Goal: Communication & Community: Answer question/provide support

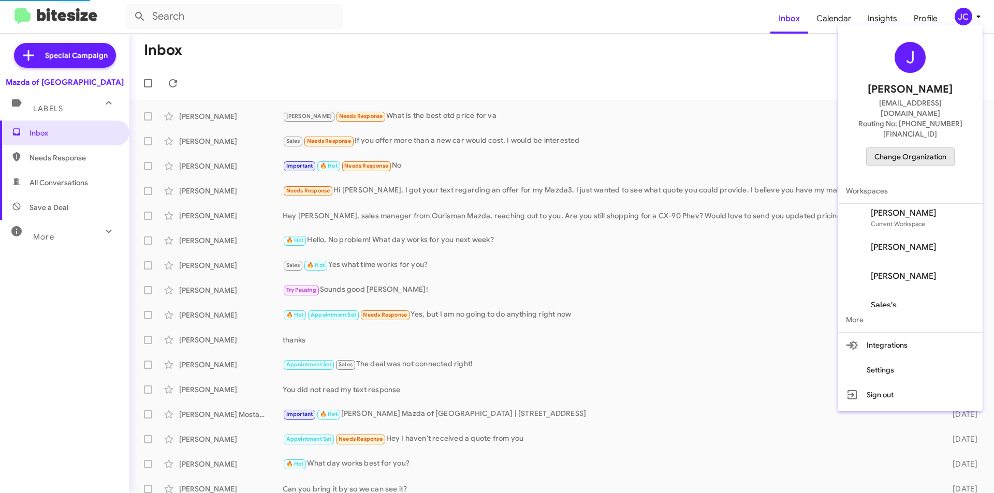
click at [935, 148] on span "Change Organization" at bounding box center [910, 157] width 72 height 18
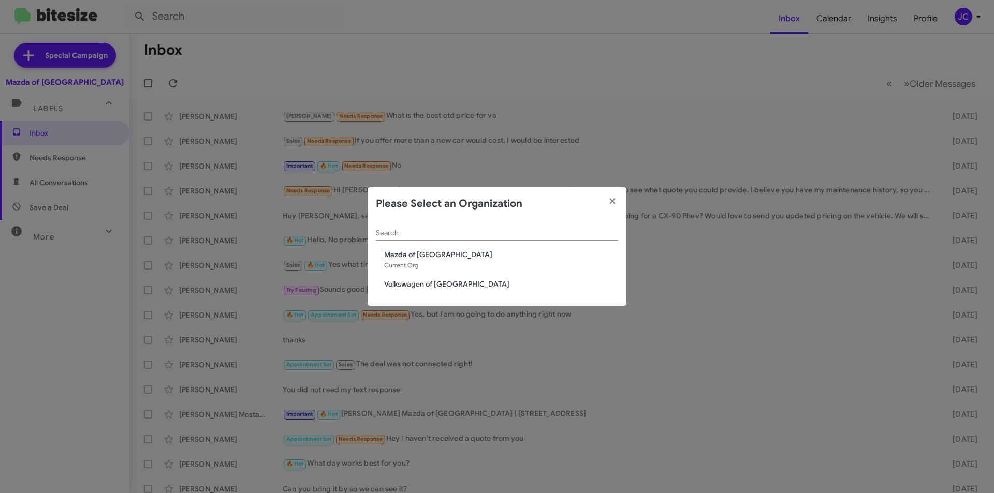
click at [417, 281] on span "Volkswagen of [GEOGRAPHIC_DATA]" at bounding box center [501, 284] width 234 height 10
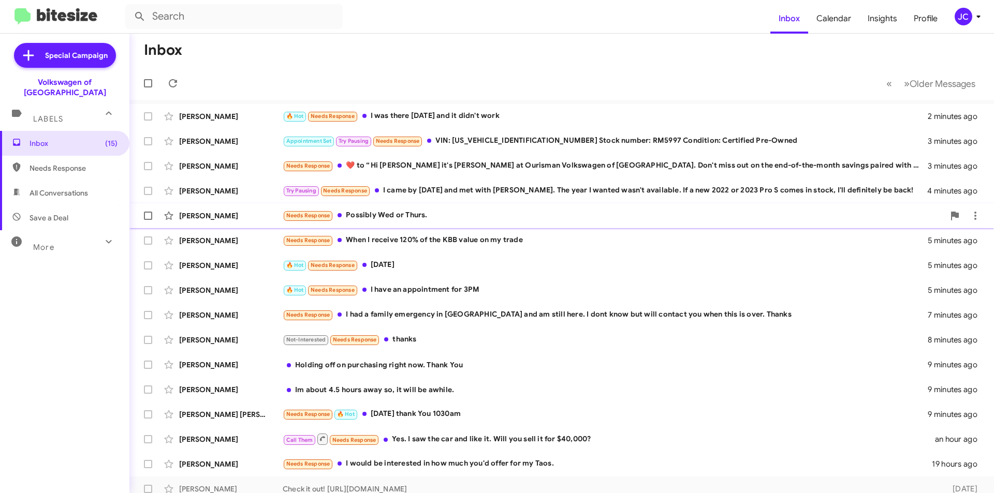
click at [404, 213] on div "Needs Response Possibly Wed or Thurs." at bounding box center [613, 216] width 661 height 12
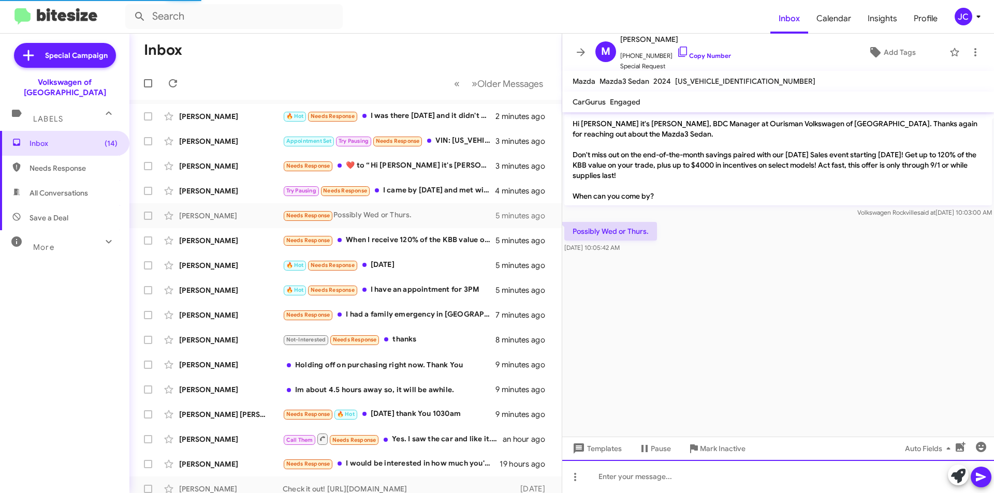
click at [721, 464] on div at bounding box center [778, 476] width 432 height 33
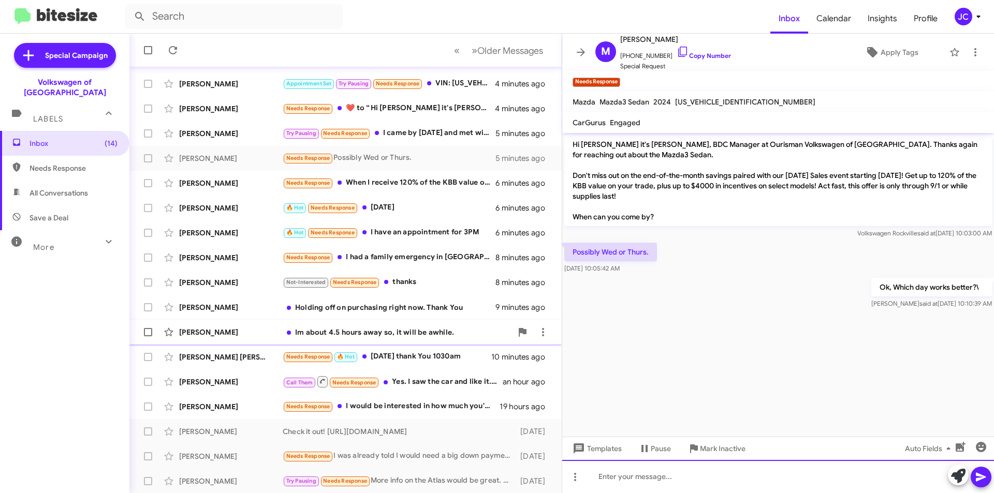
scroll to position [108, 0]
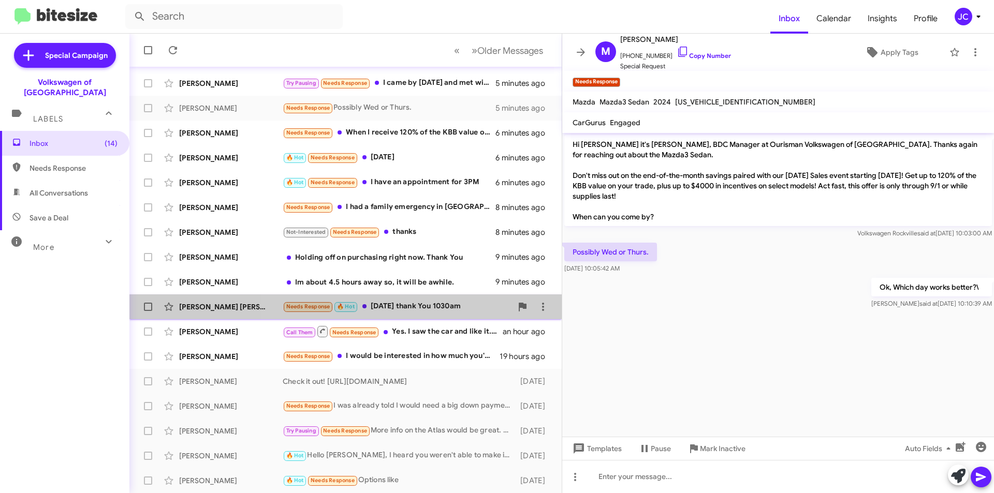
click at [417, 309] on div "Needs Response 🔥 Hot Tomorrow thank You 1030am" at bounding box center [397, 307] width 229 height 12
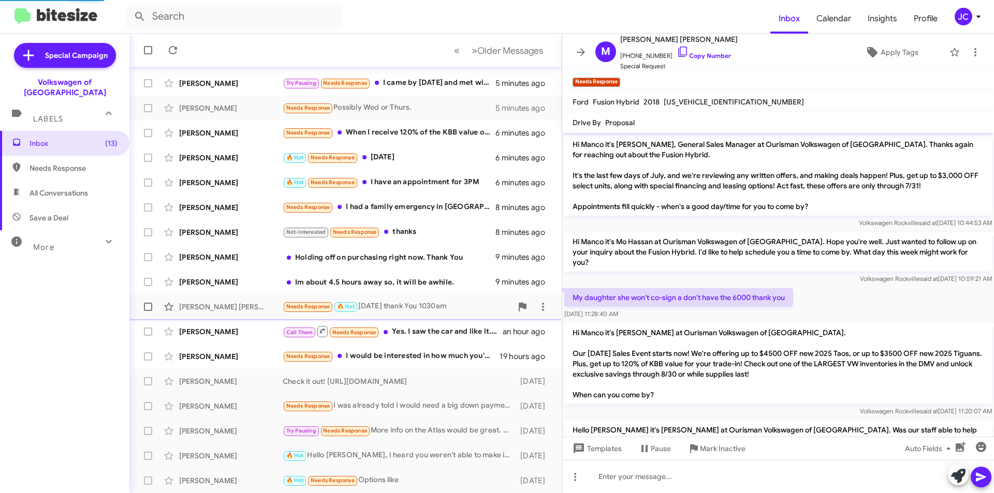
scroll to position [168, 0]
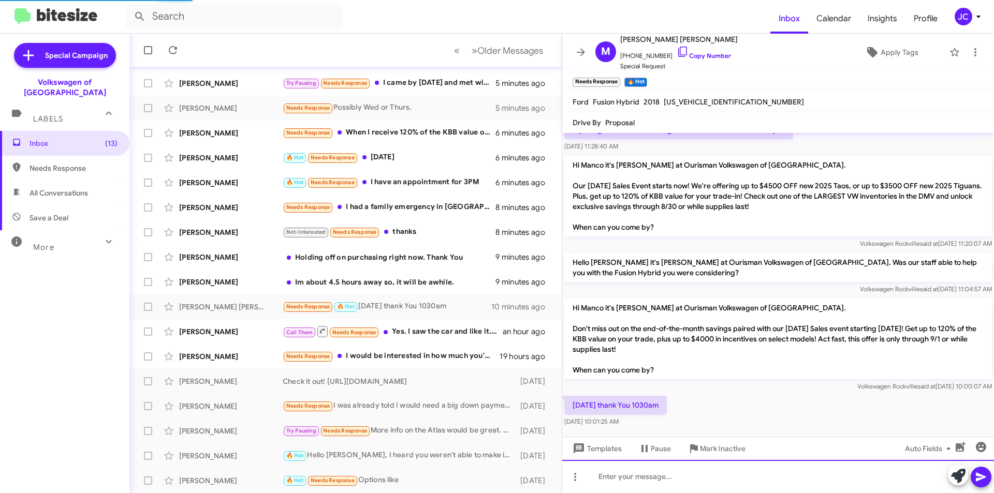
click at [708, 468] on div at bounding box center [778, 476] width 432 height 33
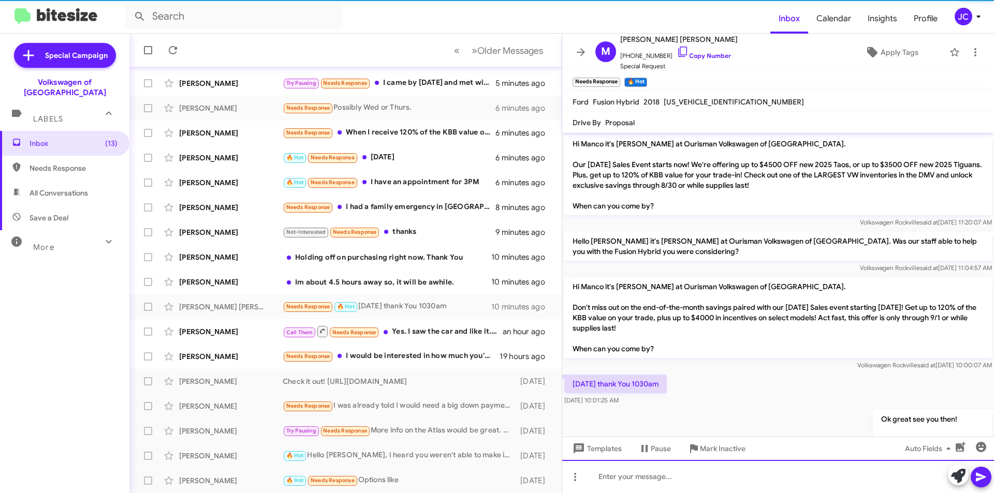
scroll to position [226, 0]
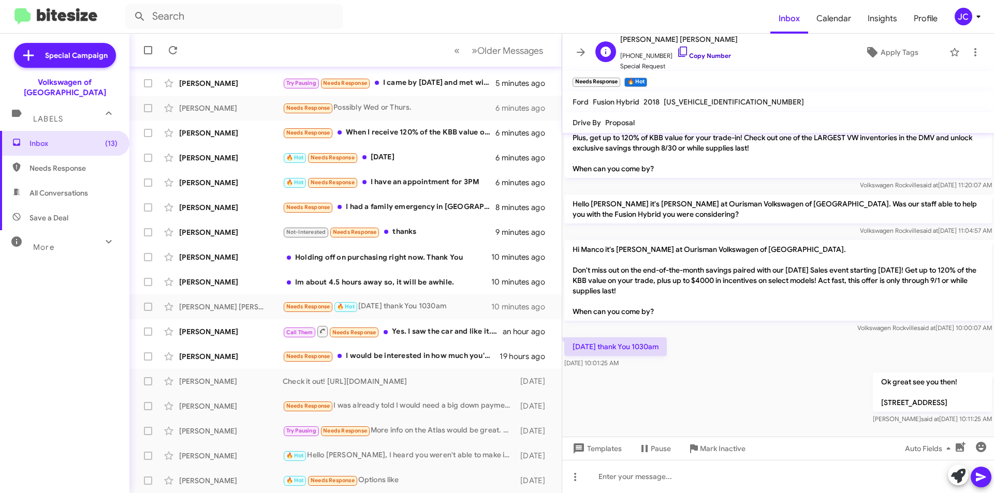
click at [676, 57] on icon at bounding box center [682, 52] width 12 height 12
click at [406, 350] on div "Needs Response I would be interested in how much you'd offer for my Taos." at bounding box center [397, 356] width 229 height 12
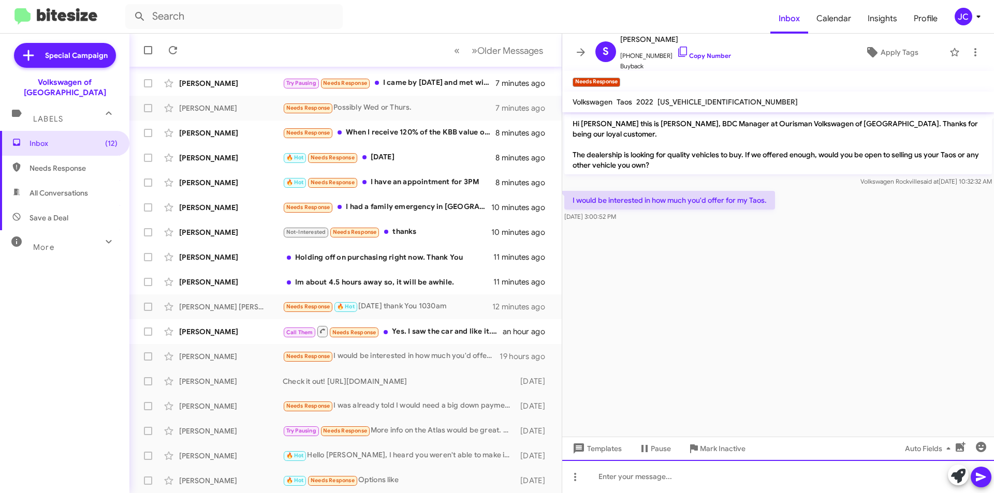
click at [708, 478] on div at bounding box center [778, 476] width 432 height 33
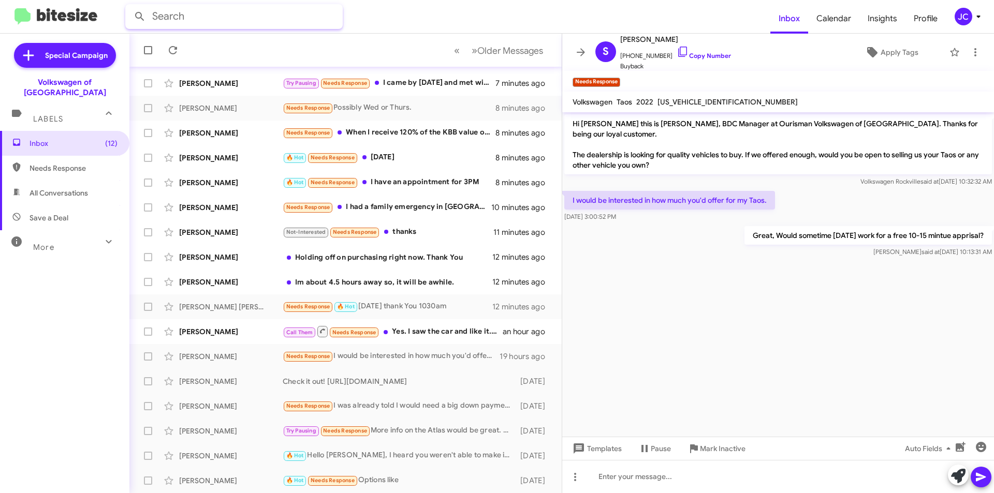
click at [160, 20] on input "text" at bounding box center [233, 16] width 217 height 25
type input "2402465495"
click at [326, 20] on icon at bounding box center [328, 16] width 12 height 12
type input "vinay"
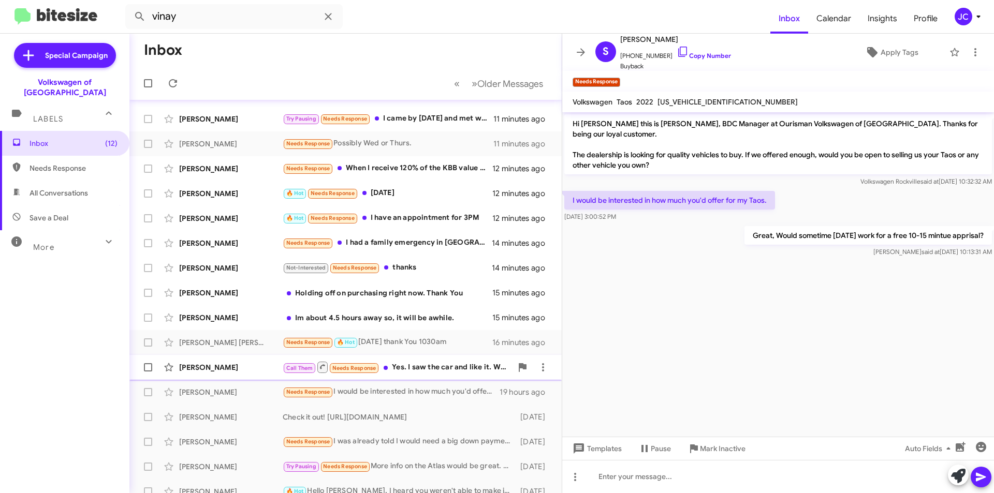
scroll to position [56, 0]
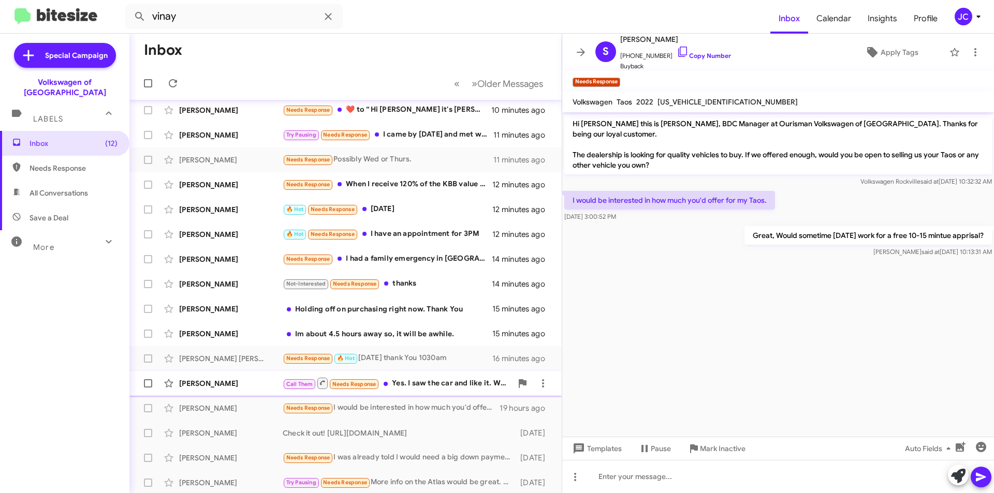
click at [422, 381] on div "Call Them Needs Response Yes. I saw the car and like it. Will you sell it for $…" at bounding box center [397, 383] width 229 height 13
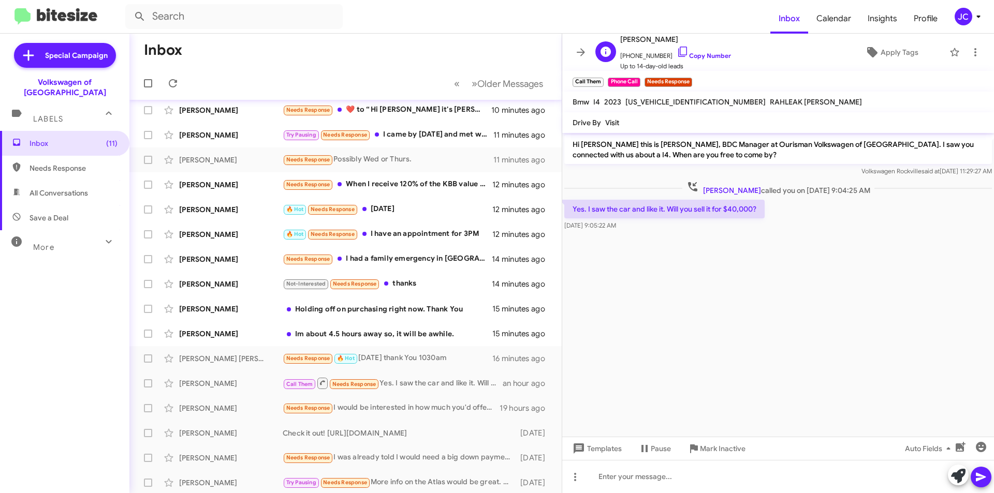
click at [681, 45] on span "[PERSON_NAME]" at bounding box center [675, 39] width 111 height 12
click at [676, 56] on icon at bounding box center [682, 52] width 12 height 12
click at [676, 51] on icon at bounding box center [682, 52] width 12 height 12
click at [678, 48] on icon at bounding box center [682, 52] width 9 height 10
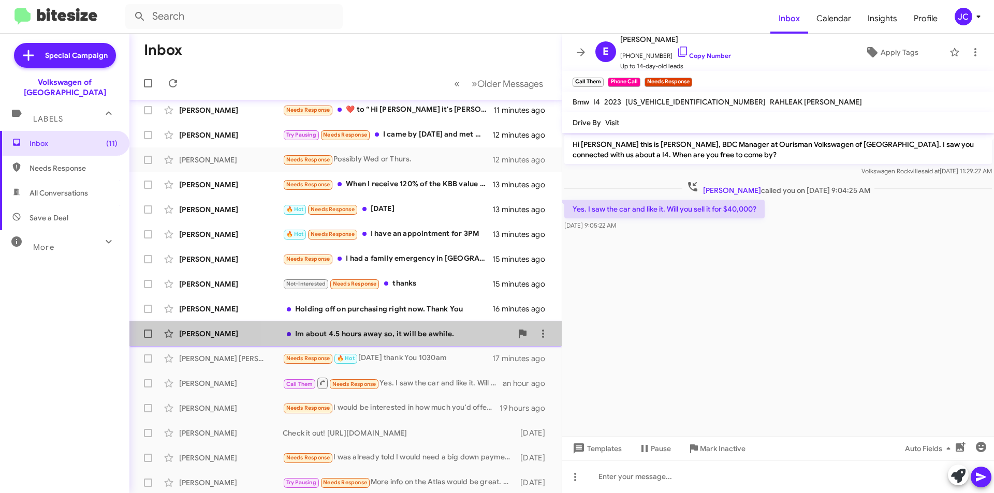
click at [438, 337] on div "Im about 4.5 hours away so, it will be awhile." at bounding box center [397, 334] width 229 height 10
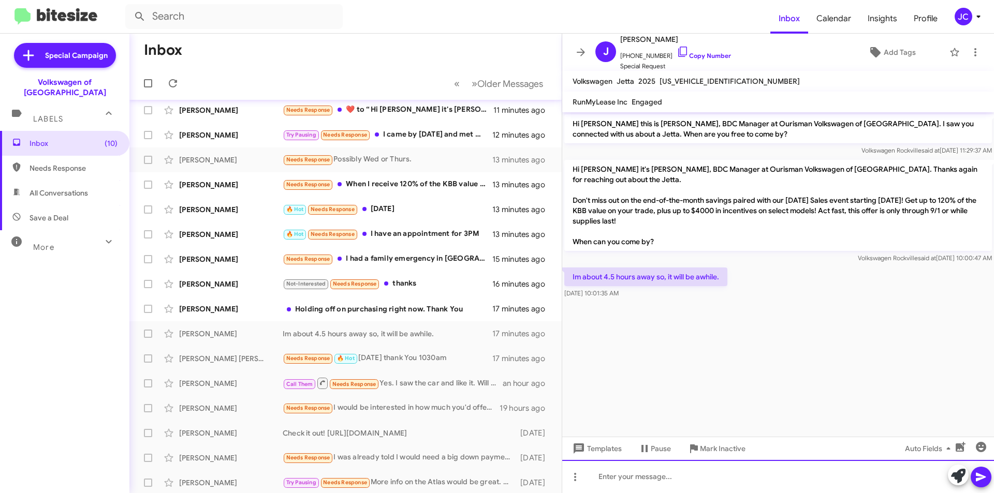
click at [633, 486] on div at bounding box center [778, 476] width 432 height 33
drag, startPoint x: 747, startPoint y: 471, endPoint x: 737, endPoint y: 474, distance: 9.5
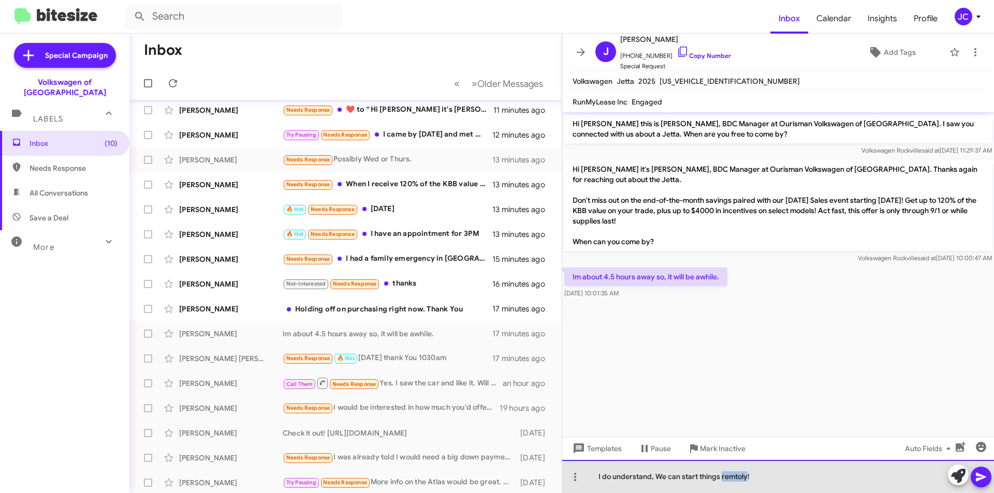
drag, startPoint x: 737, startPoint y: 474, endPoint x: 737, endPoint y: 480, distance: 6.2
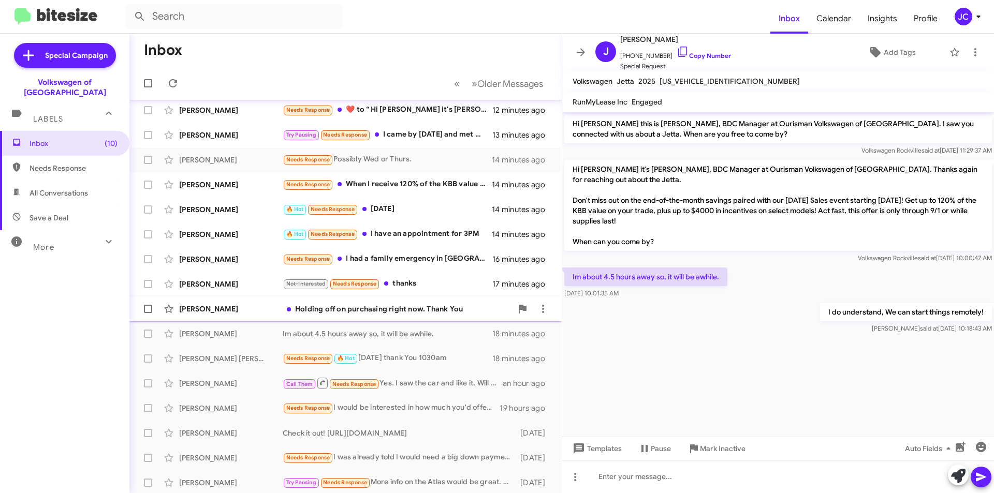
click at [370, 306] on div "Holding off on purchasing right now. Thank You" at bounding box center [397, 309] width 229 height 10
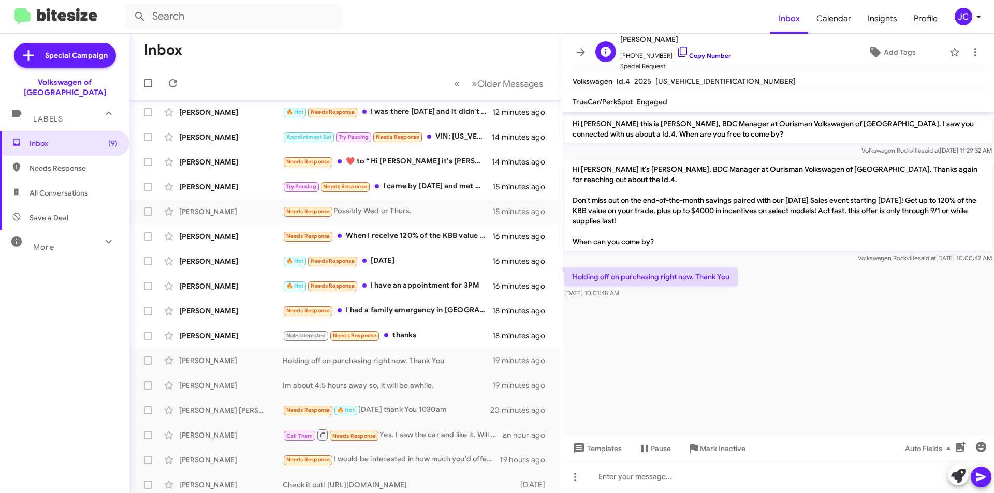
click at [697, 52] on link "Copy Number" at bounding box center [703, 56] width 54 height 8
click at [389, 291] on div "🔥 Hot Needs Response I have an appointment for 3PM" at bounding box center [397, 286] width 229 height 12
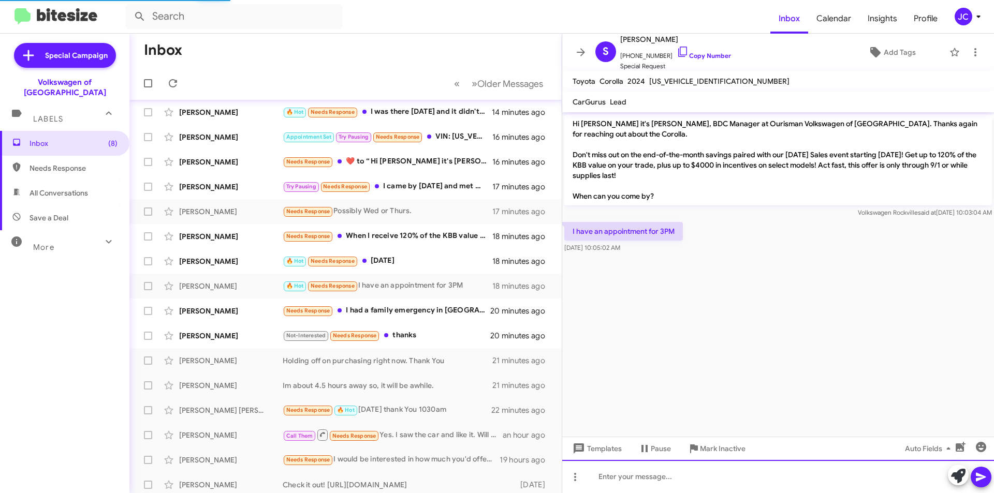
click at [632, 471] on div at bounding box center [778, 476] width 432 height 33
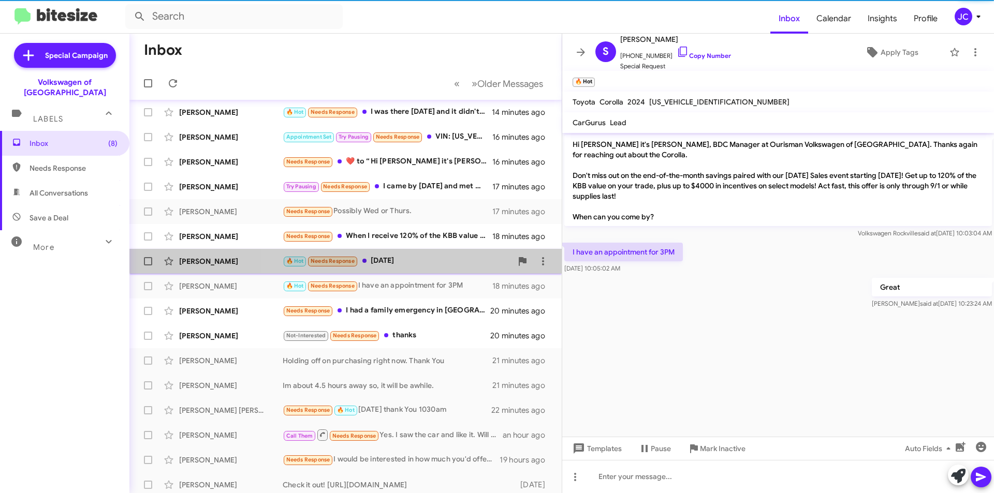
click at [420, 259] on div "🔥 Hot Needs Response Today" at bounding box center [397, 261] width 229 height 12
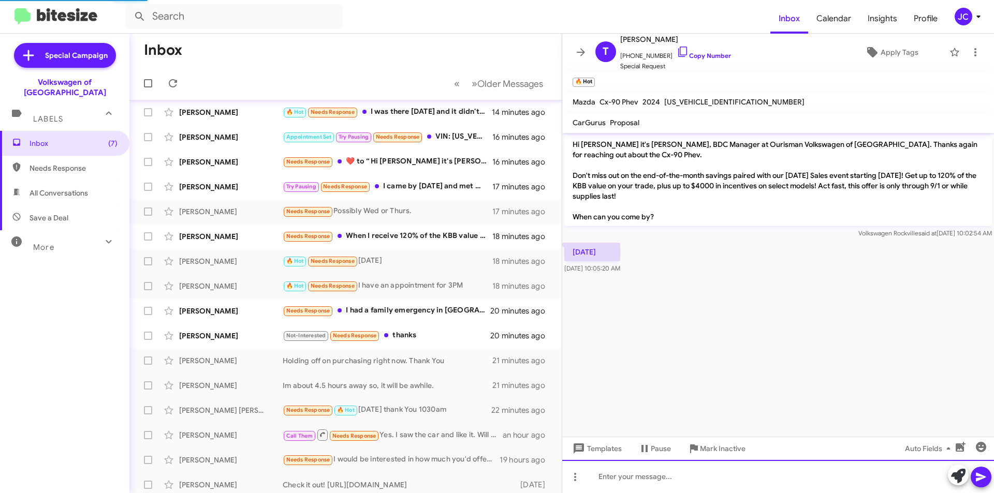
click at [634, 481] on div at bounding box center [778, 476] width 432 height 33
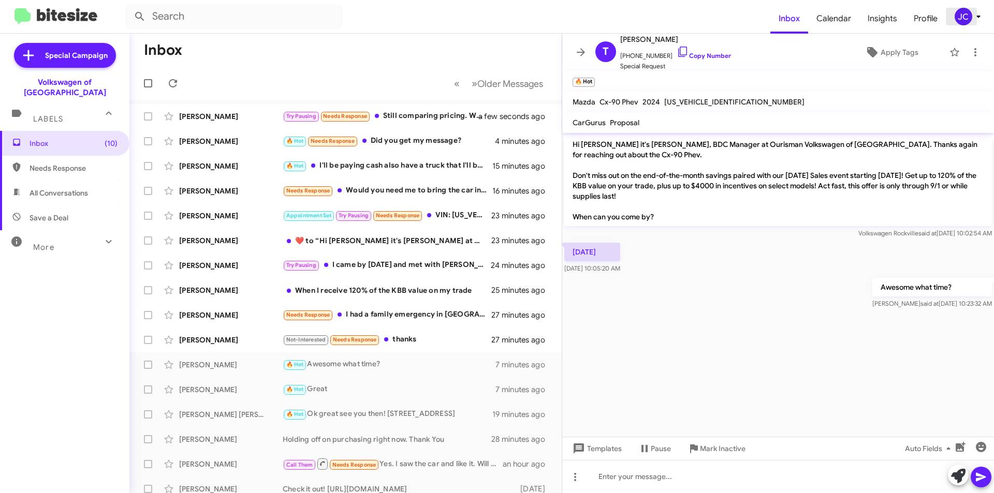
click at [970, 18] on div "JC" at bounding box center [963, 17] width 18 height 18
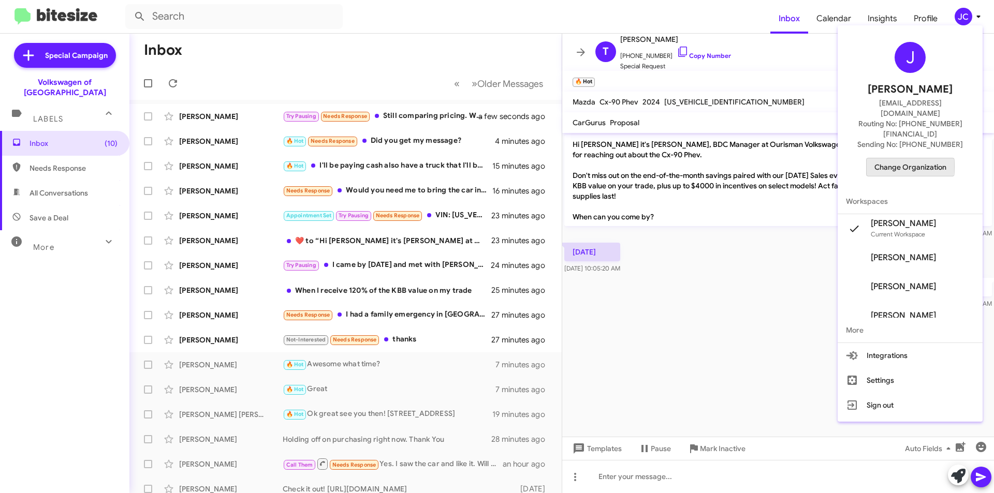
click at [902, 158] on span "Change Organization" at bounding box center [910, 167] width 72 height 18
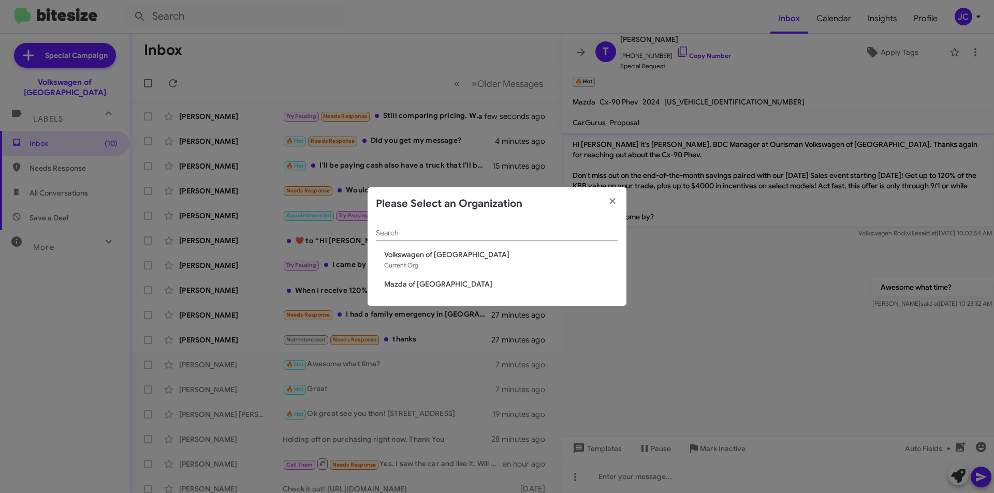
click at [418, 278] on div "Search Volkswagen of Rockville Current Org Mazda of Rockville" at bounding box center [496, 263] width 259 height 86
click at [424, 289] on span "Mazda of [GEOGRAPHIC_DATA]" at bounding box center [501, 284] width 234 height 10
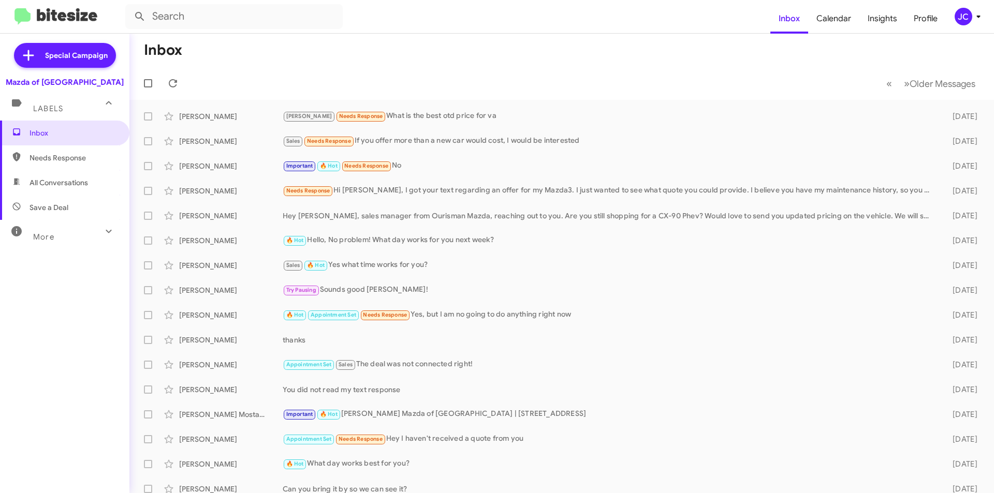
click at [969, 12] on div "JC" at bounding box center [963, 17] width 18 height 18
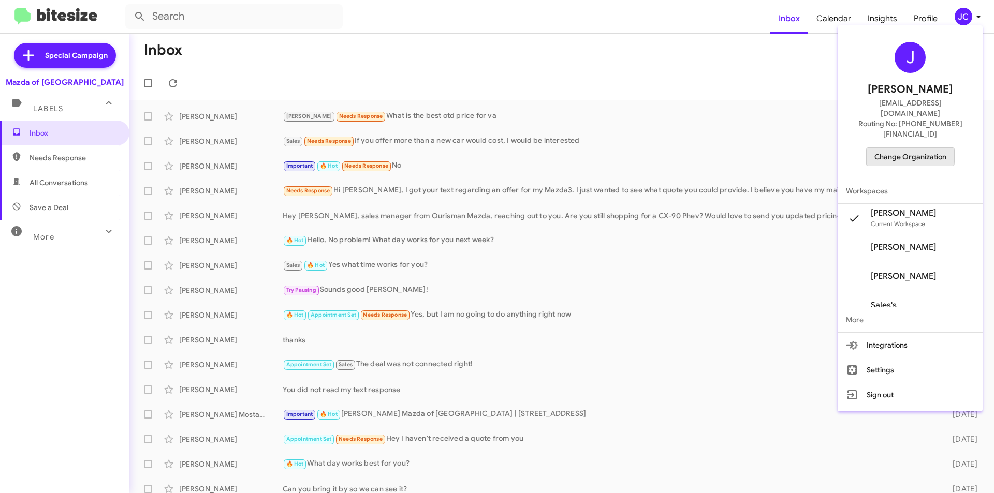
click at [911, 148] on span "Change Organization" at bounding box center [910, 157] width 72 height 18
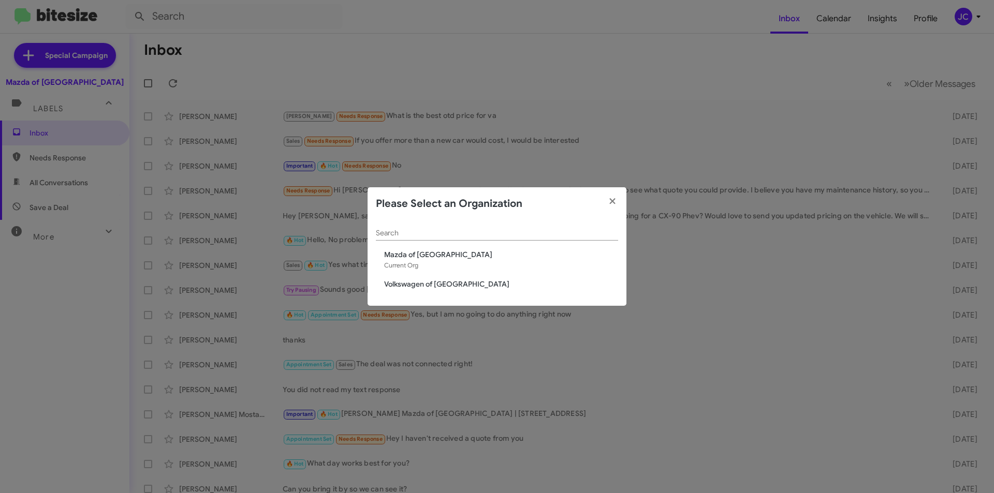
click at [419, 285] on span "Volkswagen of [GEOGRAPHIC_DATA]" at bounding box center [501, 284] width 234 height 10
